Goal: Check status: Check status

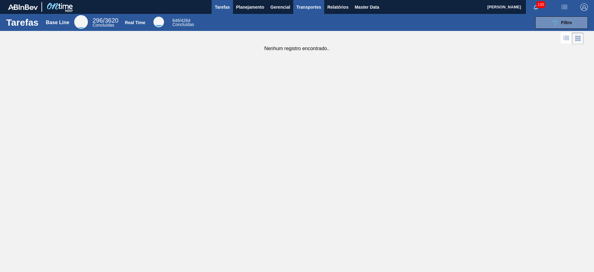
click at [316, 8] on span "Transportes" at bounding box center [308, 6] width 25 height 7
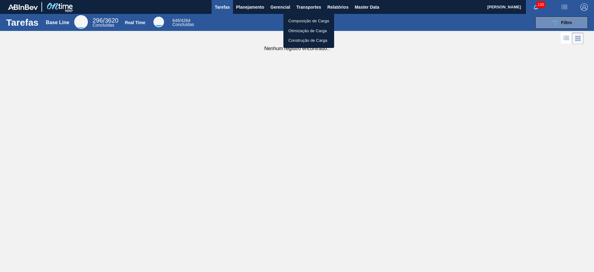
click at [329, 9] on div at bounding box center [297, 136] width 594 height 272
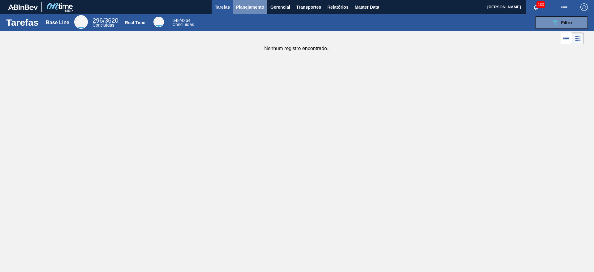
click at [246, 6] on span "Planejamento" at bounding box center [250, 6] width 28 height 7
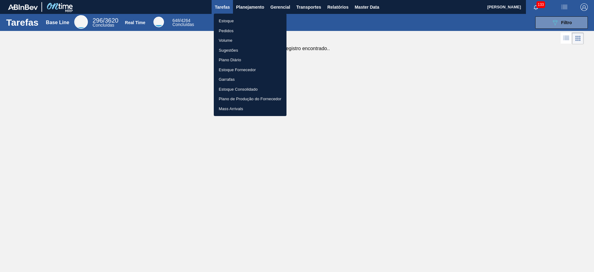
click at [243, 19] on li "Estoque" at bounding box center [250, 21] width 73 height 10
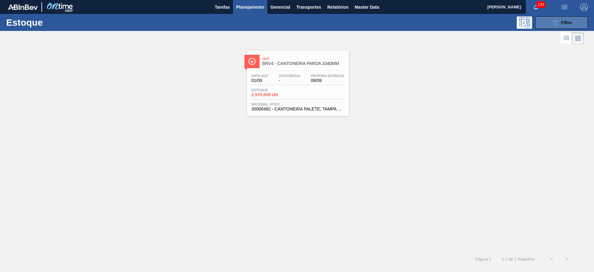
click at [547, 23] on button "089F7B8B-B2A5-4AFE-B5C0-19BA573D28AC Filtro" at bounding box center [561, 22] width 53 height 12
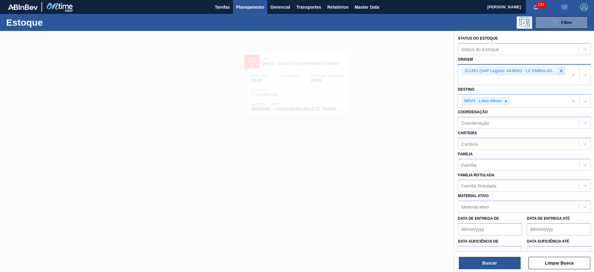
click at [559, 71] on icon at bounding box center [561, 71] width 4 height 4
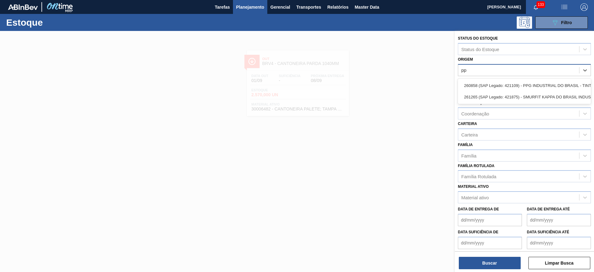
type input "ppg"
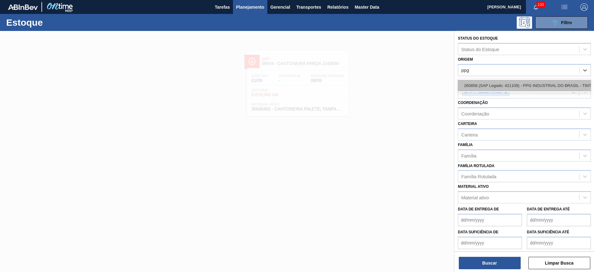
click at [537, 84] on div "260858 (SAP Legado: 421109) - PPG INDUSTRIAL DO BRASIL - TINTAS" at bounding box center [524, 85] width 133 height 11
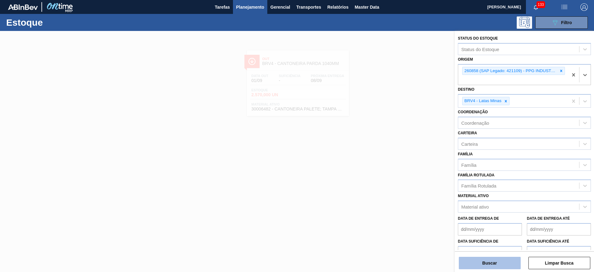
click at [501, 263] on button "Buscar" at bounding box center [490, 263] width 62 height 12
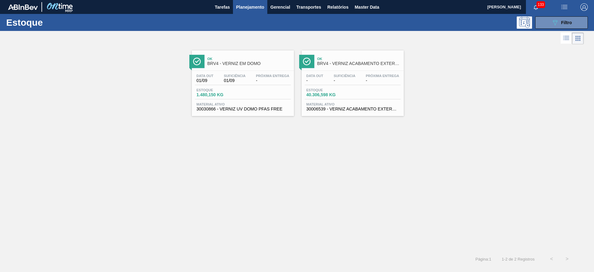
drag, startPoint x: 268, startPoint y: 75, endPoint x: 343, endPoint y: 64, distance: 76.3
click at [552, 24] on icon "089F7B8B-B2A5-4AFE-B5C0-19BA573D28AC" at bounding box center [554, 22] width 7 height 7
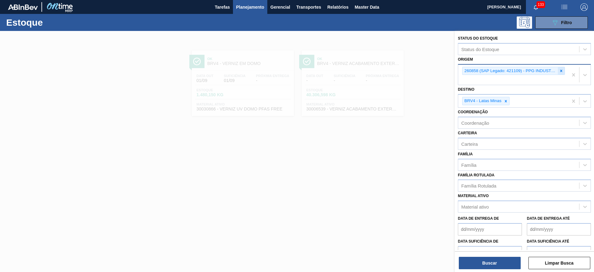
click at [559, 69] on icon at bounding box center [561, 71] width 4 height 4
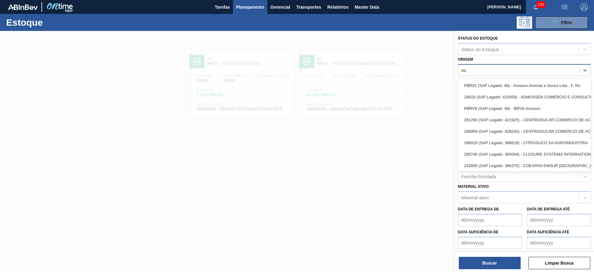
type input "sup"
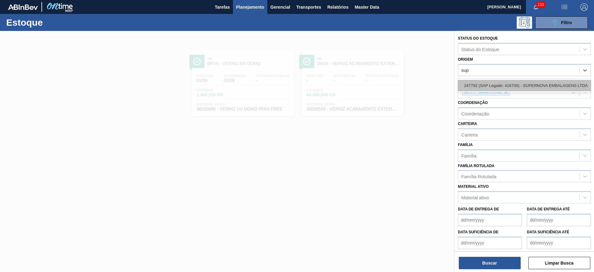
click at [550, 82] on div "247792 (SAP Legado: 416700) - SUPERNOVA EMBALAGENS LTDA" at bounding box center [524, 85] width 133 height 11
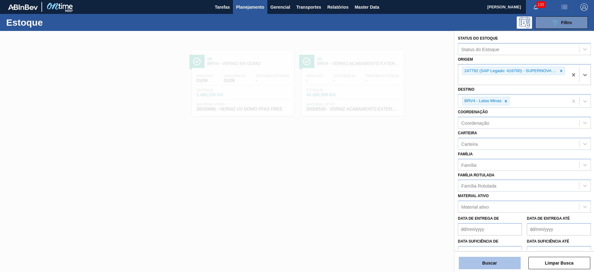
click at [493, 259] on button "Buscar" at bounding box center [490, 263] width 62 height 12
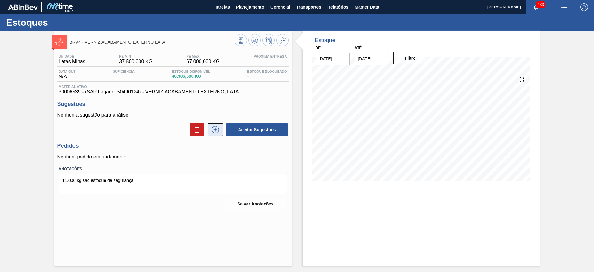
click at [216, 133] on icon at bounding box center [215, 129] width 7 height 7
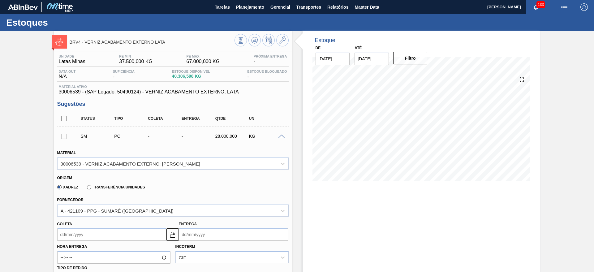
scroll to position [193, 0]
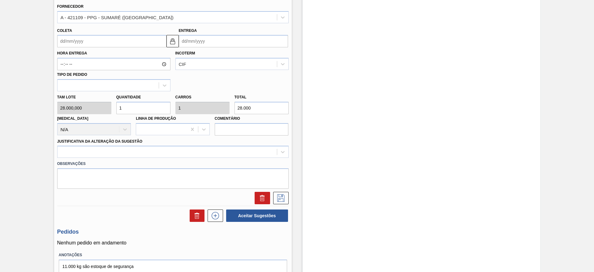
click at [206, 47] on div "Hora Entrega Incoterm CIF Tipo de pedido" at bounding box center [173, 69] width 236 height 44
click at [208, 42] on input "Entrega" at bounding box center [233, 41] width 109 height 12
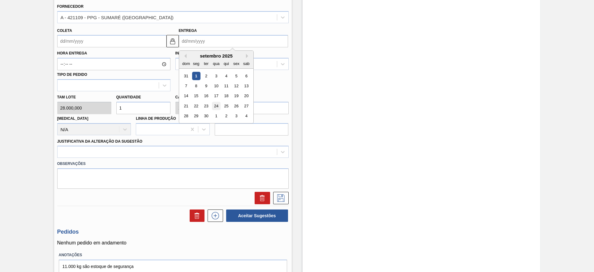
click at [217, 105] on div "24" at bounding box center [216, 106] width 8 height 8
type input "21/09/2025"
type input "24/09/2025"
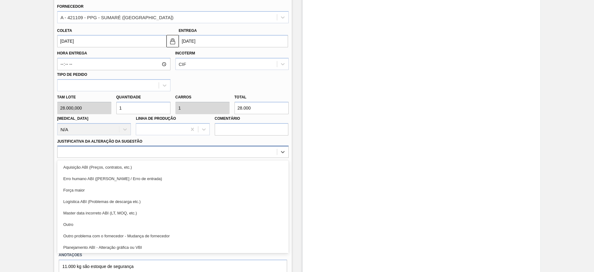
click at [122, 152] on div at bounding box center [167, 152] width 219 height 9
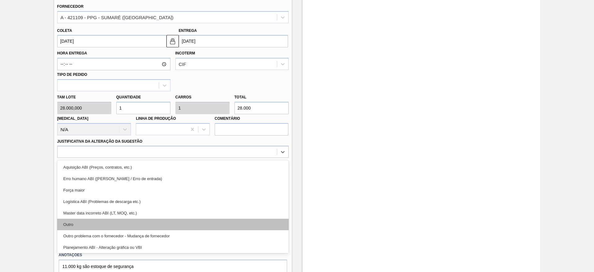
click at [97, 225] on div "Outro" at bounding box center [172, 224] width 231 height 11
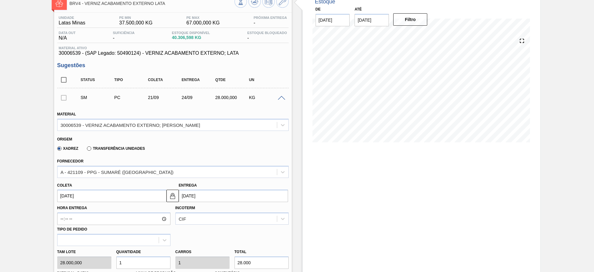
scroll to position [223, 0]
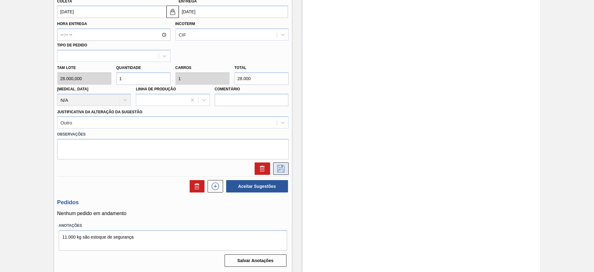
click at [279, 166] on icon at bounding box center [281, 168] width 10 height 7
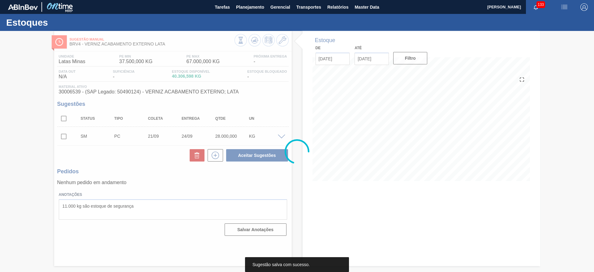
scroll to position [0, 0]
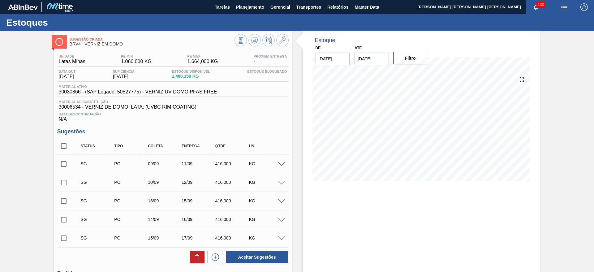
scroll to position [39, 0]
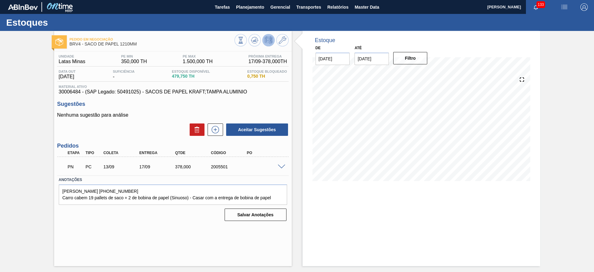
click at [281, 167] on span at bounding box center [281, 167] width 7 height 5
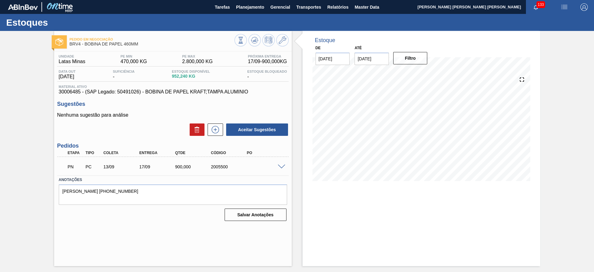
click at [187, 55] on span "PE MAX" at bounding box center [197, 56] width 31 height 4
